Goal: Transaction & Acquisition: Purchase product/service

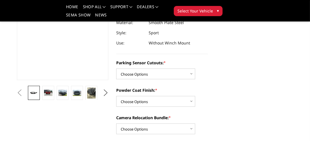
scroll to position [113, 0]
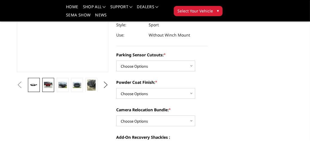
click at [49, 85] on img at bounding box center [48, 85] width 8 height 6
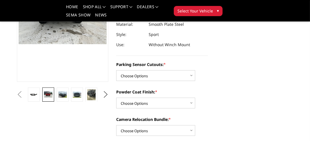
scroll to position [128, 0]
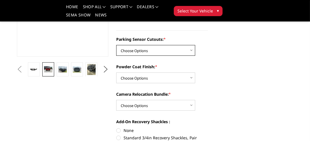
click at [188, 50] on select "Choose Options No - Without Parking Sensor Cutouts Yes - With Parking Sensor Cu…" at bounding box center [155, 50] width 79 height 11
select select "2854"
click at [116, 45] on select "Choose Options No - Without Parking Sensor Cutouts Yes - With Parking Sensor Cu…" at bounding box center [155, 50] width 79 height 11
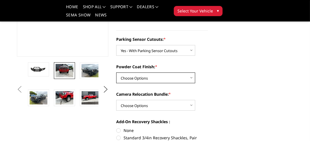
click at [189, 77] on select "Choose Options Bare Metal Texture Black Powder Coat" at bounding box center [155, 77] width 79 height 11
select select "2856"
click at [116, 72] on select "Choose Options Bare Metal Texture Black Powder Coat" at bounding box center [155, 77] width 79 height 11
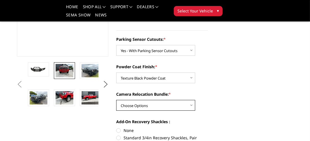
click at [167, 103] on select "Choose Options WITH Camera Relocation Bundle WITHOUT Camera Relocation Bundle" at bounding box center [155, 105] width 79 height 11
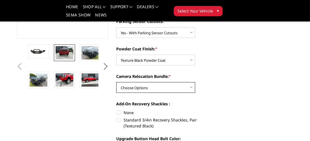
scroll to position [157, 0]
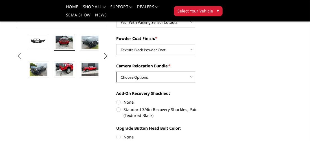
click at [183, 76] on select "Choose Options WITH Camera Relocation Bundle WITHOUT Camera Relocation Bundle" at bounding box center [155, 76] width 79 height 11
click at [175, 76] on select "Choose Options WITH Camera Relocation Bundle WITHOUT Camera Relocation Bundle" at bounding box center [155, 76] width 79 height 11
select select "2857"
click at [116, 71] on select "Choose Options WITH Camera Relocation Bundle WITHOUT Camera Relocation Bundle" at bounding box center [155, 76] width 79 height 11
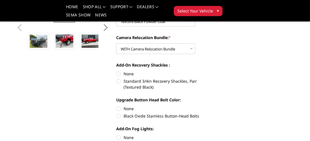
click at [119, 81] on label "Standard 3/4in Recovery Shackles, Pair (Textured Black)" at bounding box center [162, 84] width 92 height 12
click at [208, 71] on input "Standard 3/4in Recovery Shackles, Pair (Textured Black)" at bounding box center [208, 71] width 0 height 0
radio input "true"
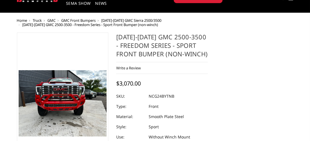
scroll to position [16, 0]
